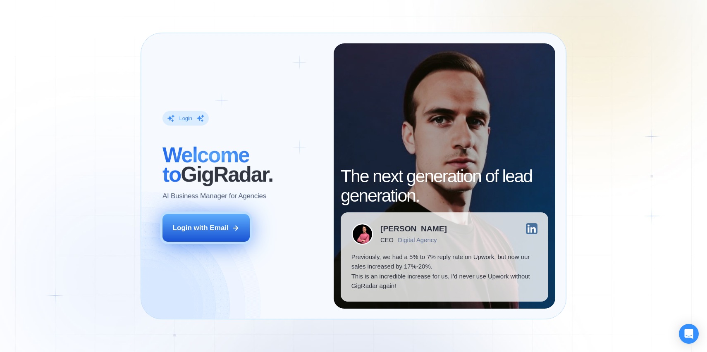
click at [211, 230] on div "Login with Email" at bounding box center [201, 228] width 56 height 10
click at [210, 227] on div "Login with Email" at bounding box center [201, 228] width 56 height 10
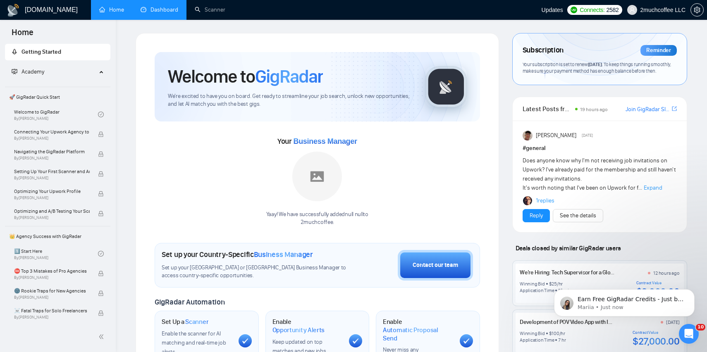
click at [163, 13] on link "Dashboard" at bounding box center [160, 9] width 38 height 7
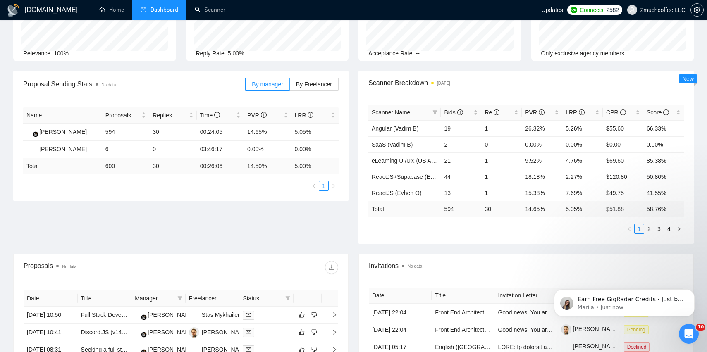
scroll to position [83, 0]
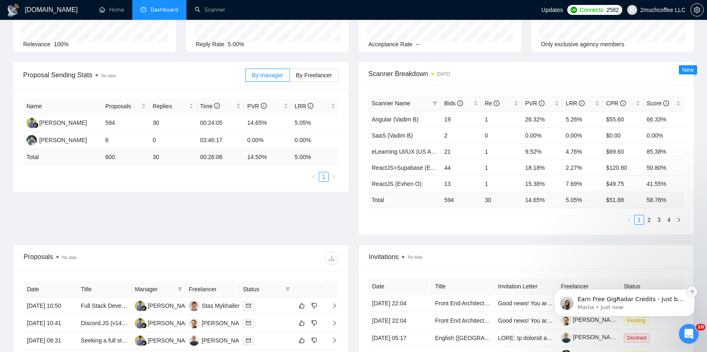
click at [691, 291] on icon "Dismiss notification" at bounding box center [692, 291] width 5 height 5
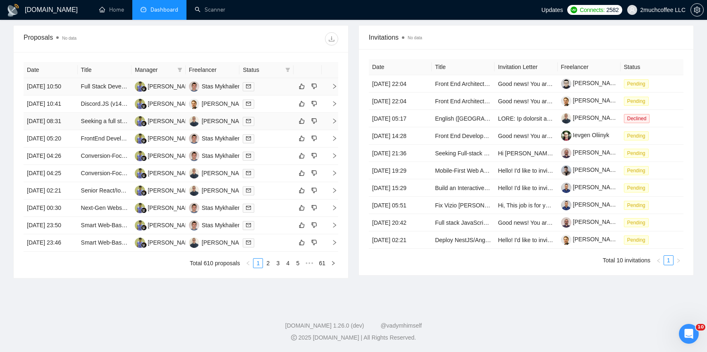
scroll to position [376, 0]
click at [268, 268] on link "2" at bounding box center [267, 263] width 9 height 9
click at [279, 268] on link "3" at bounding box center [277, 263] width 9 height 9
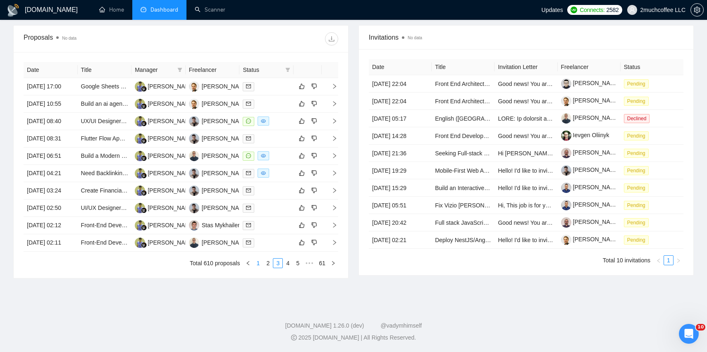
click at [260, 268] on link "1" at bounding box center [257, 263] width 9 height 9
click at [261, 268] on link "1" at bounding box center [257, 263] width 9 height 9
click at [270, 268] on link "2" at bounding box center [267, 263] width 9 height 9
click at [277, 268] on link "3" at bounding box center [277, 263] width 9 height 9
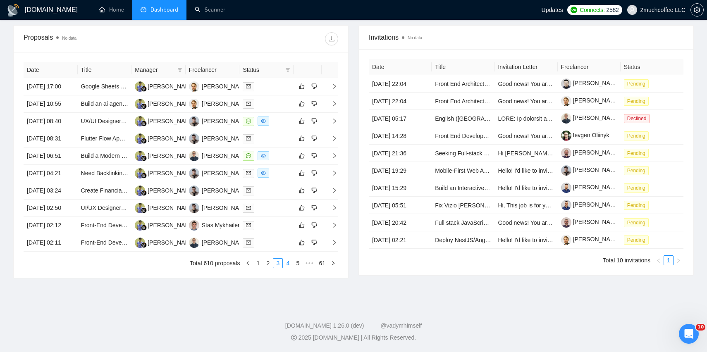
click at [288, 268] on link "4" at bounding box center [287, 263] width 9 height 9
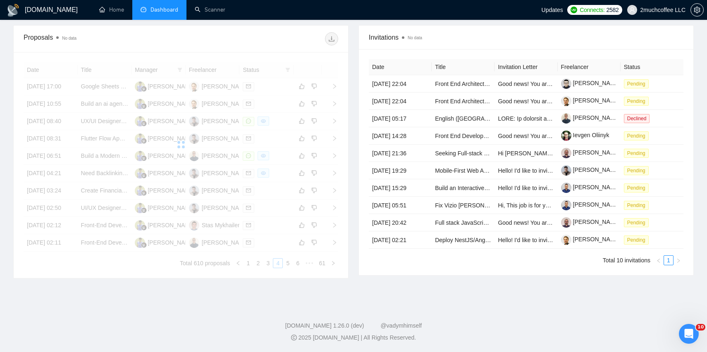
scroll to position [327, 0]
